Goal: Entertainment & Leisure: Consume media (video, audio)

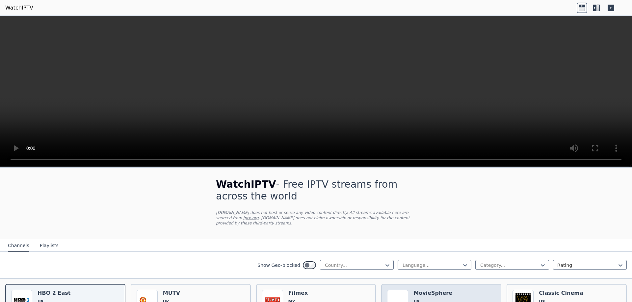
scroll to position [33, 0]
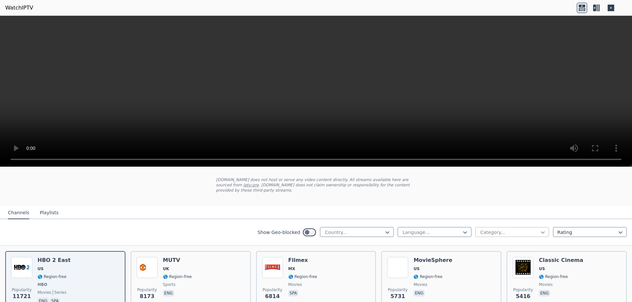
click at [541, 232] on icon at bounding box center [543, 233] width 4 height 2
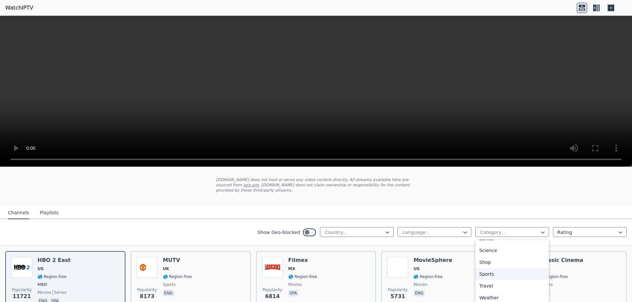
click at [487, 269] on div "Sports" at bounding box center [512, 274] width 74 height 12
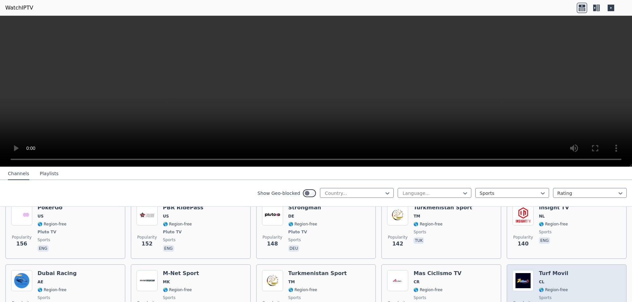
scroll to position [1169, 0]
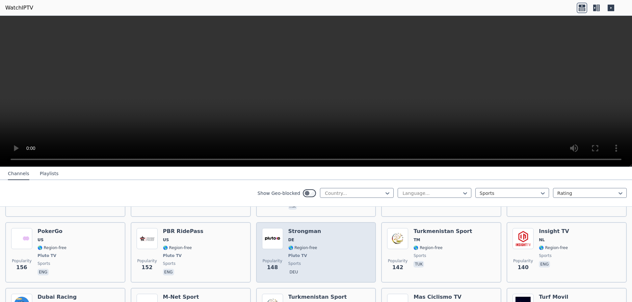
click at [294, 228] on h6 "Strongman" at bounding box center [304, 231] width 33 height 7
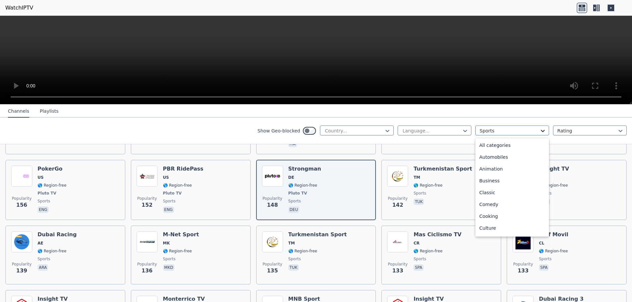
click at [539, 131] on icon at bounding box center [542, 131] width 7 height 7
click at [485, 228] on div "Sports" at bounding box center [512, 227] width 74 height 12
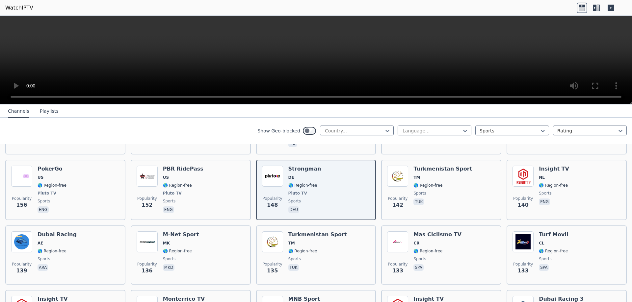
scroll to position [0, 0]
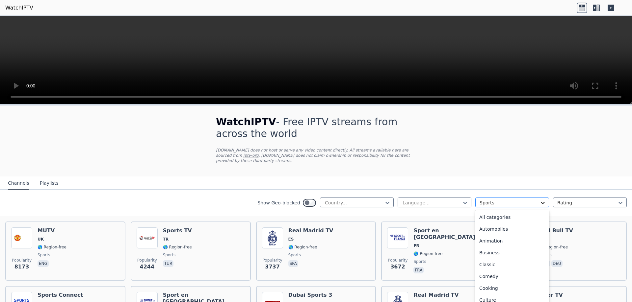
click at [539, 200] on icon at bounding box center [542, 203] width 7 height 7
click at [482, 269] on div "Sports" at bounding box center [512, 274] width 74 height 12
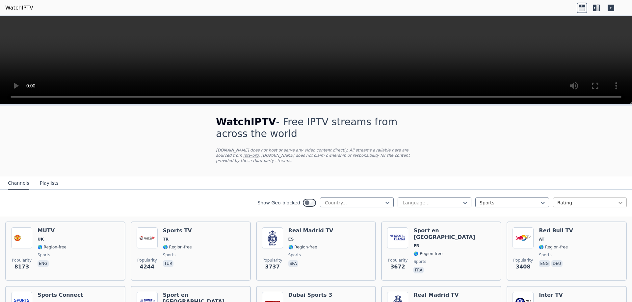
click at [617, 200] on icon at bounding box center [620, 203] width 7 height 7
click at [384, 200] on icon at bounding box center [387, 203] width 7 height 7
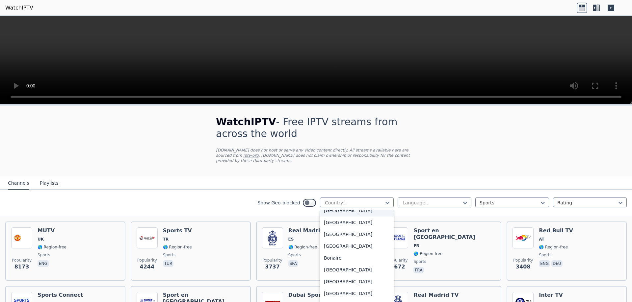
scroll to position [263, 0]
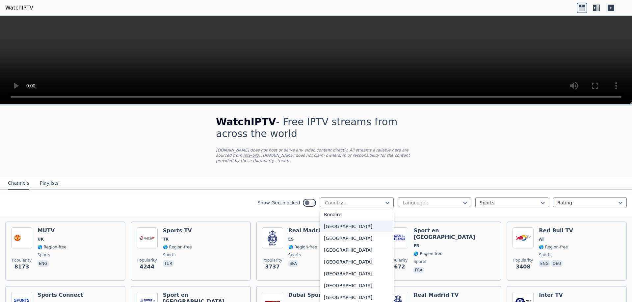
click at [346, 221] on div "[GEOGRAPHIC_DATA]" at bounding box center [357, 227] width 74 height 12
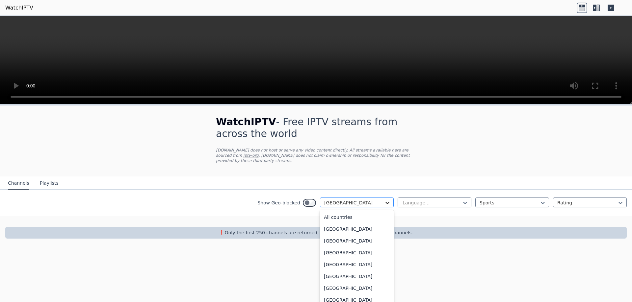
click at [389, 202] on icon at bounding box center [387, 203] width 4 height 2
click at [331, 246] on div "[GEOGRAPHIC_DATA]" at bounding box center [357, 252] width 74 height 12
click at [388, 200] on icon at bounding box center [387, 203] width 7 height 7
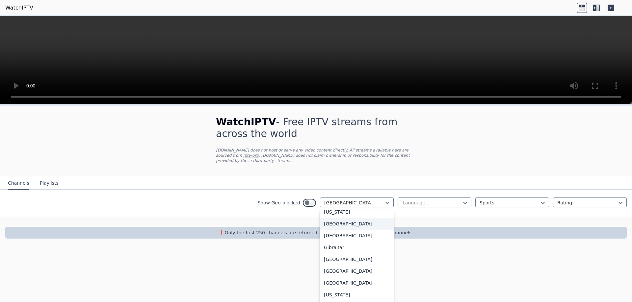
click at [332, 225] on div "[GEOGRAPHIC_DATA]" at bounding box center [357, 224] width 74 height 12
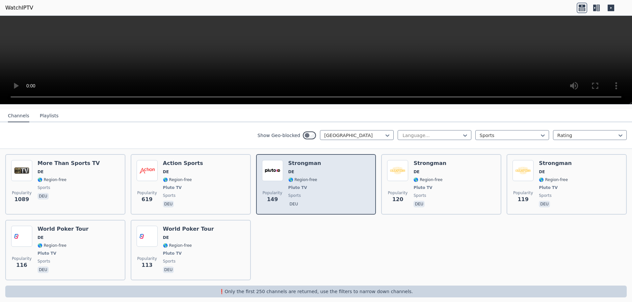
scroll to position [68, 0]
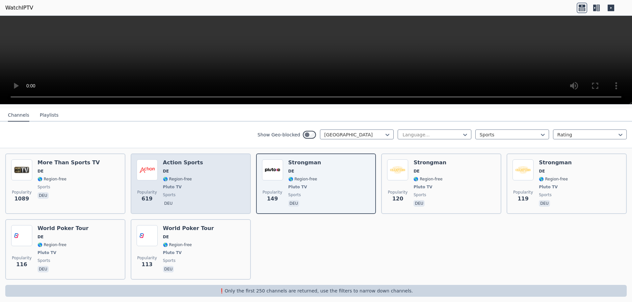
click at [170, 169] on span "DE" at bounding box center [183, 171] width 40 height 5
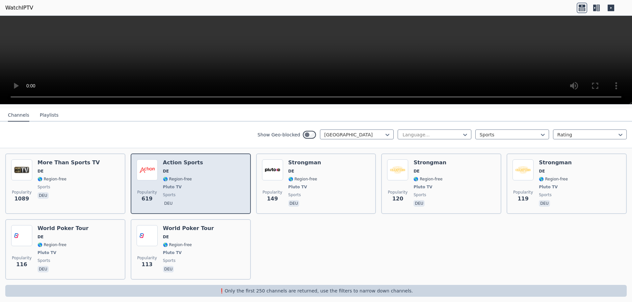
click at [175, 185] on span "Pluto TV" at bounding box center [172, 187] width 19 height 5
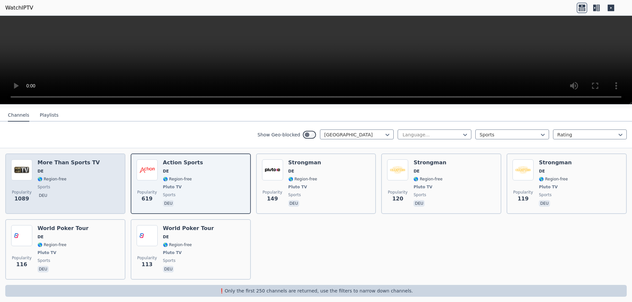
click at [24, 166] on img at bounding box center [21, 170] width 21 height 21
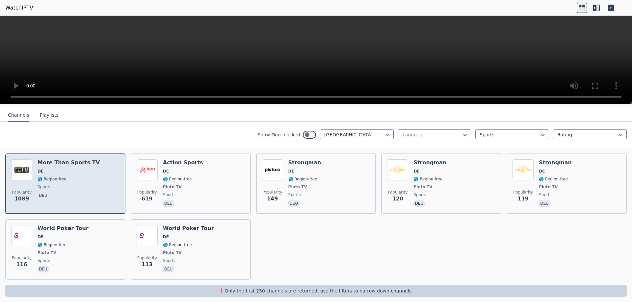
drag, startPoint x: 84, startPoint y: 174, endPoint x: 47, endPoint y: 174, distance: 37.2
click at [47, 177] on span "🌎 Region-free" at bounding box center [52, 179] width 29 height 5
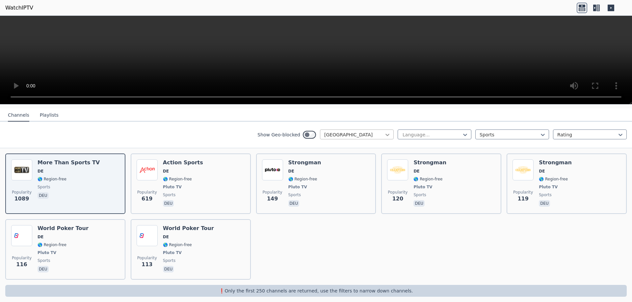
click at [384, 132] on icon at bounding box center [387, 135] width 7 height 7
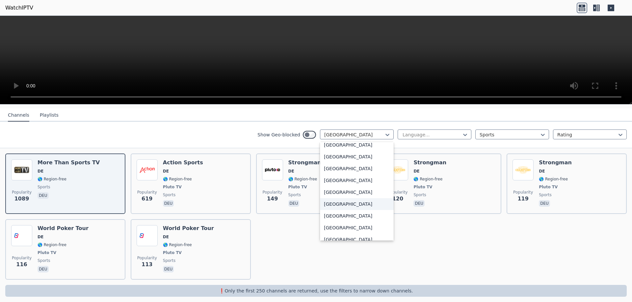
scroll to position [2285, 0]
click at [328, 189] on div "[GEOGRAPHIC_DATA]" at bounding box center [357, 193] width 74 height 12
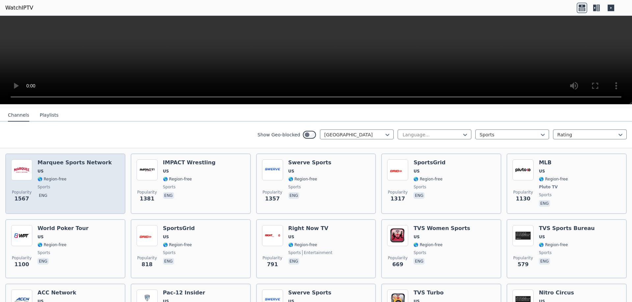
click at [48, 177] on span "🌎 Region-free" at bounding box center [52, 179] width 29 height 5
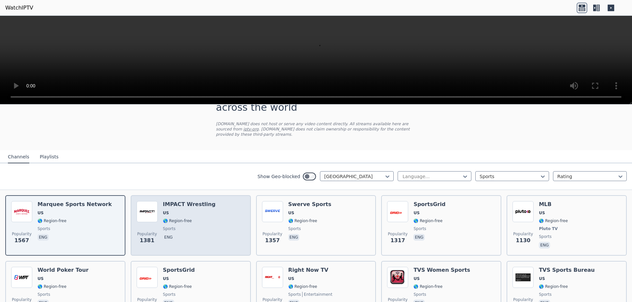
scroll to position [66, 0]
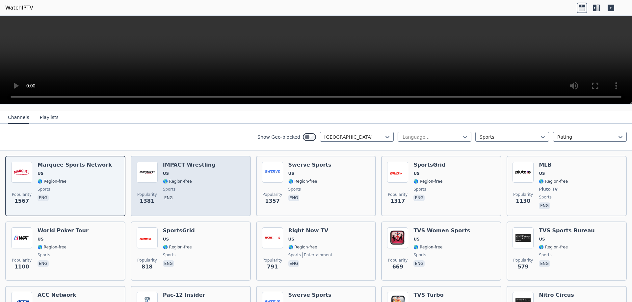
click at [171, 171] on div "IMPACT Wrestling US 🌎 Region-free sports eng" at bounding box center [189, 186] width 53 height 49
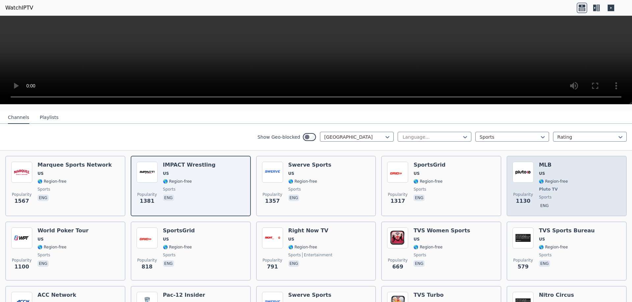
click at [546, 187] on span "Pluto TV" at bounding box center [548, 189] width 19 height 5
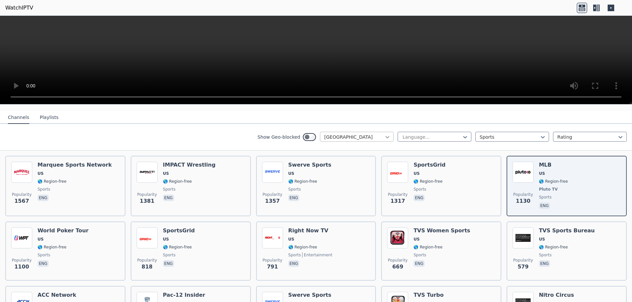
click at [384, 134] on icon at bounding box center [387, 137] width 7 height 7
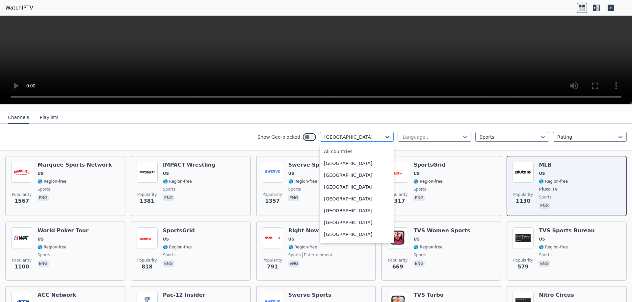
scroll to position [2246, 0]
click at [345, 215] on div "[GEOGRAPHIC_DATA]" at bounding box center [357, 221] width 74 height 12
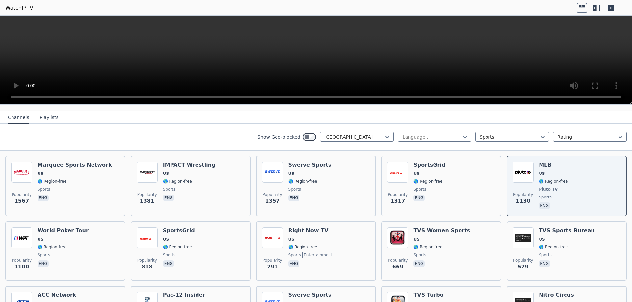
scroll to position [1, 0]
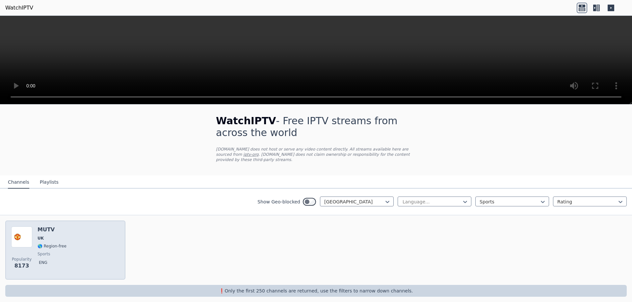
click at [39, 238] on div "MUTV UK 🌎 Region-free sports eng" at bounding box center [52, 250] width 29 height 47
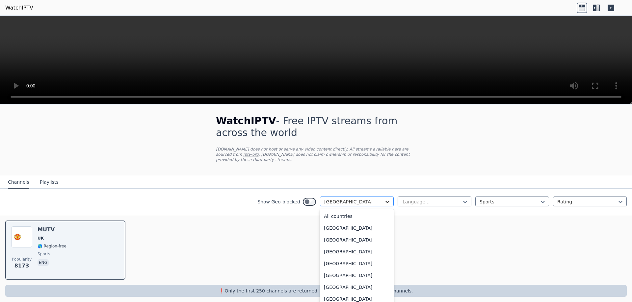
click at [384, 199] on icon at bounding box center [387, 202] width 7 height 7
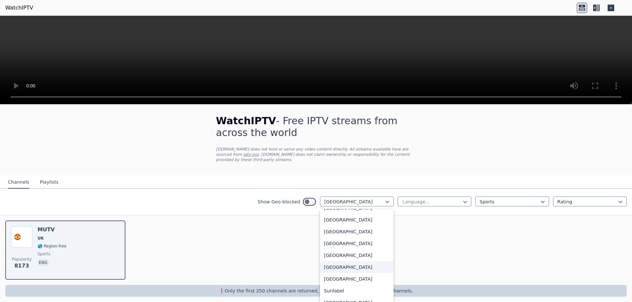
scroll to position [2037, 0]
click at [327, 253] on div "[GEOGRAPHIC_DATA]" at bounding box center [357, 259] width 74 height 12
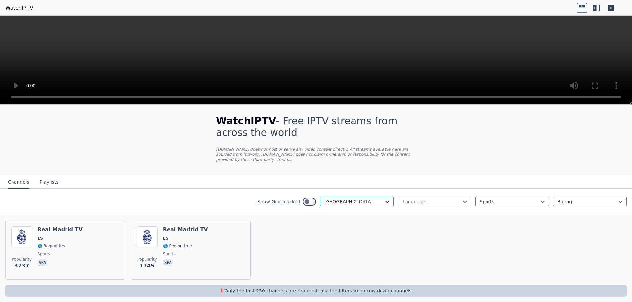
click at [384, 199] on icon at bounding box center [387, 202] width 7 height 7
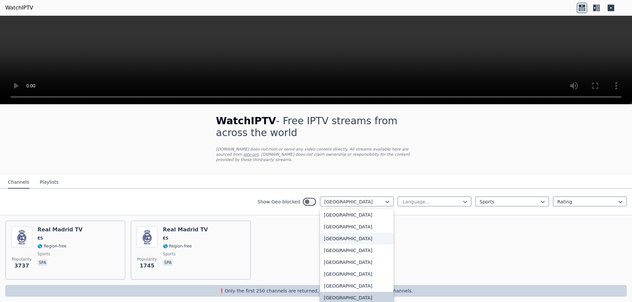
scroll to position [1965, 0]
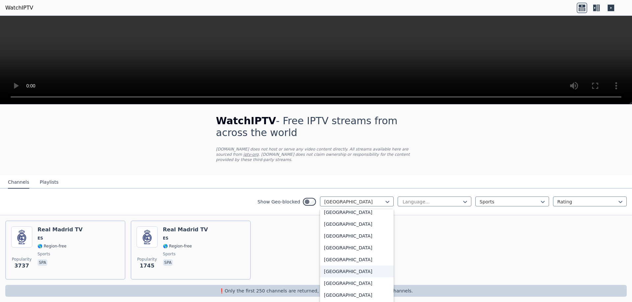
click at [334, 266] on div "[GEOGRAPHIC_DATA]" at bounding box center [357, 272] width 74 height 12
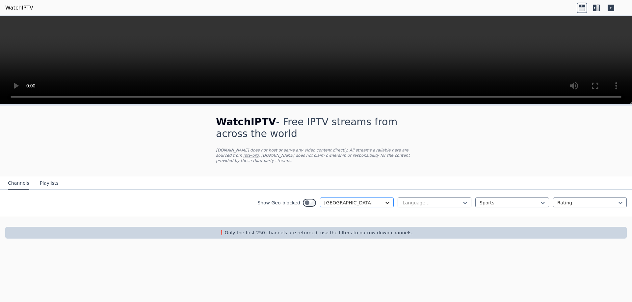
click at [387, 202] on icon at bounding box center [387, 203] width 4 height 2
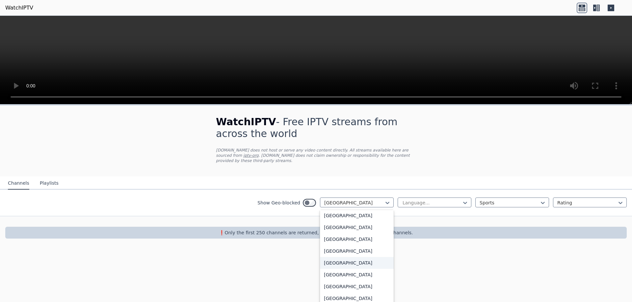
scroll to position [1906, 0]
click at [327, 255] on div "[GEOGRAPHIC_DATA]" at bounding box center [357, 261] width 74 height 12
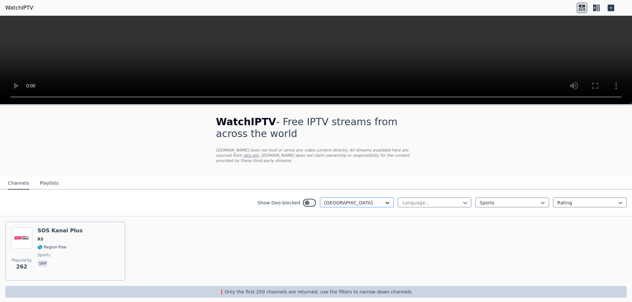
click at [385, 202] on icon at bounding box center [387, 203] width 4 height 2
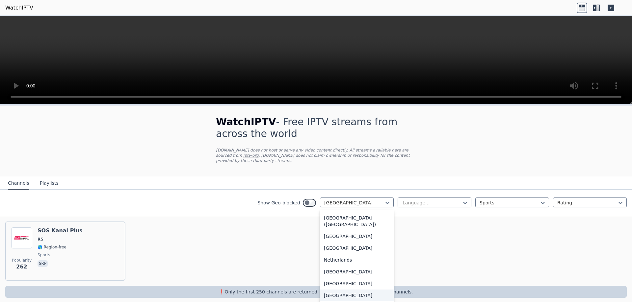
scroll to position [1505, 0]
